Goal: Communication & Community: Ask a question

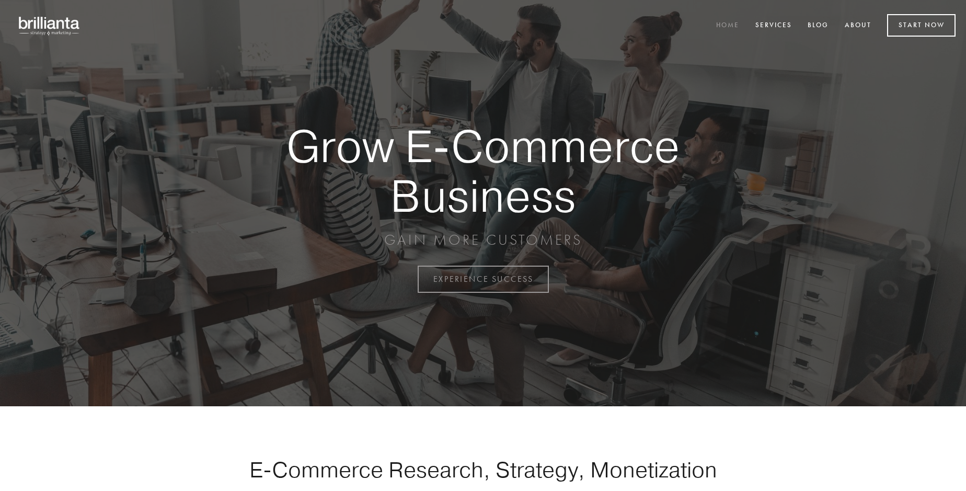
scroll to position [2739, 0]
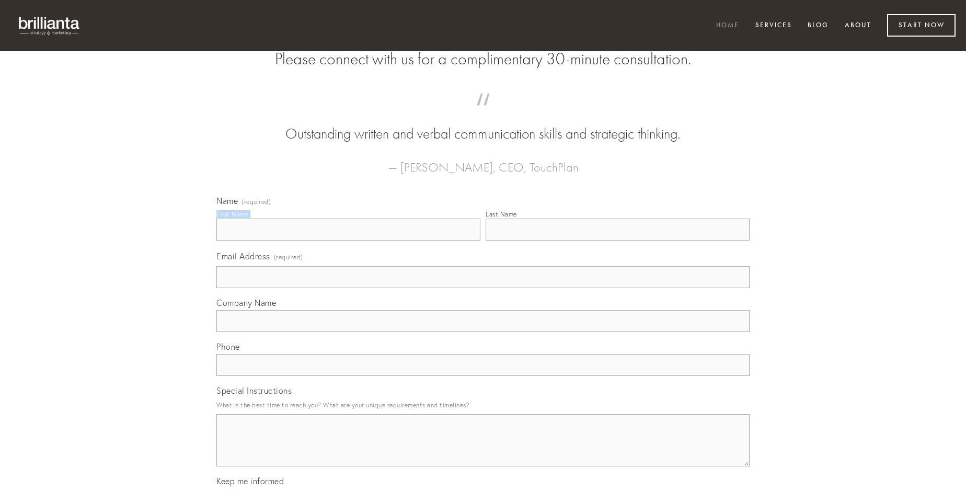
type input "[PERSON_NAME]"
click at [617, 240] on input "Last Name" at bounding box center [617, 229] width 264 height 22
type input "[PERSON_NAME]"
click at [483, 288] on input "Email Address (required)" at bounding box center [482, 277] width 533 height 22
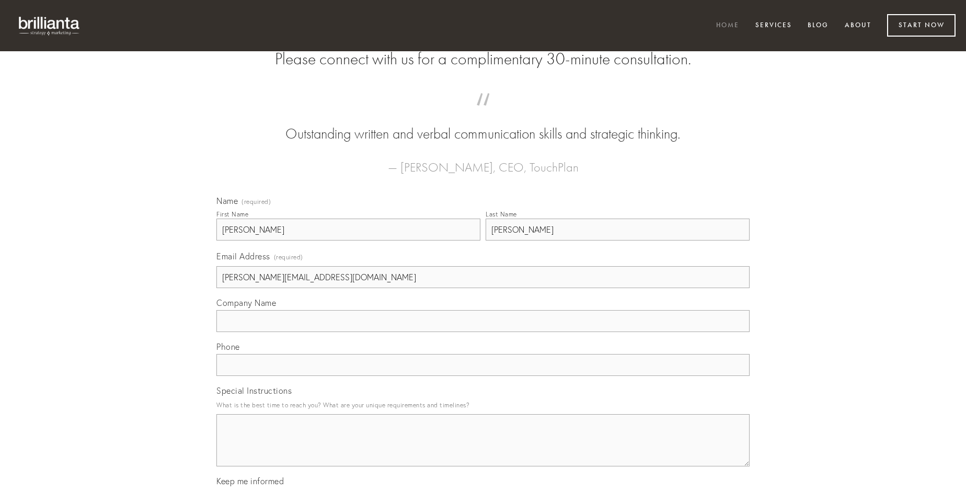
type input "[PERSON_NAME][EMAIL_ADDRESS][DOMAIN_NAME]"
click at [483, 332] on input "Company Name" at bounding box center [482, 321] width 533 height 22
type input "terra"
click at [483, 376] on input "text" at bounding box center [482, 365] width 533 height 22
click at [483, 449] on textarea "Special Instructions" at bounding box center [482, 440] width 533 height 52
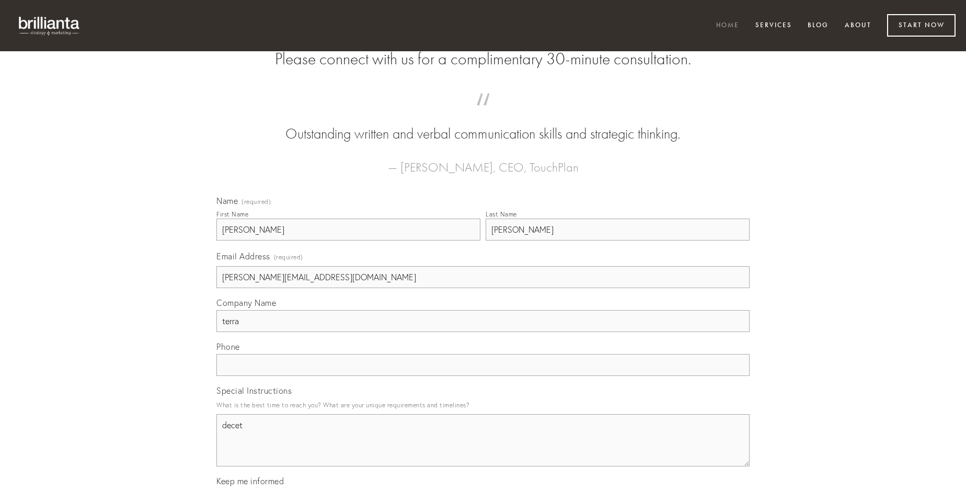
type textarea "decet"
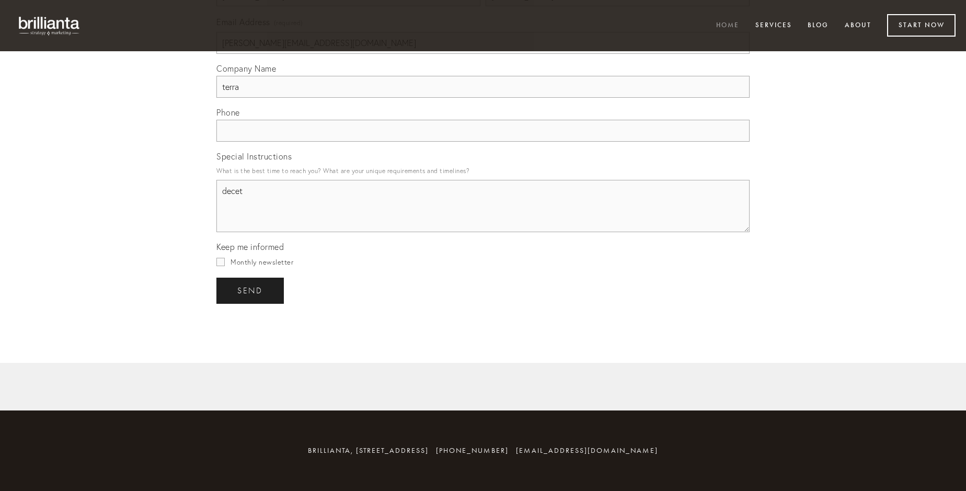
click at [251, 290] on span "send" at bounding box center [250, 290] width 26 height 9
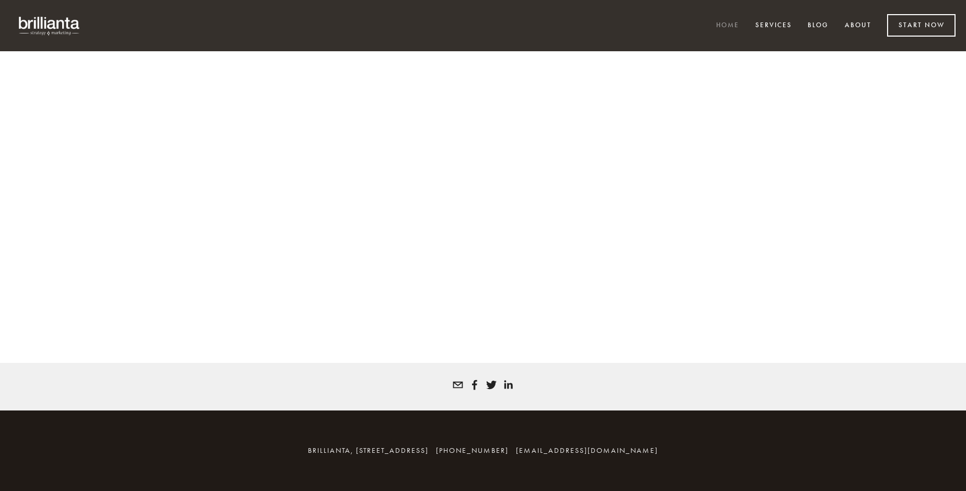
scroll to position [2725, 0]
